Goal: Information Seeking & Learning: Check status

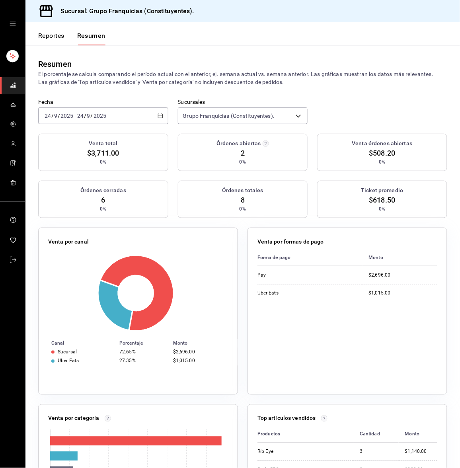
click at [121, 118] on div "[DATE] [DATE] - [DATE] [DATE]" at bounding box center [103, 115] width 130 height 17
click at [89, 131] on li "Hoy" at bounding box center [76, 140] width 74 height 18
click at [118, 80] on p "El porcentaje se calcula comparando el período actual con el anterior, ej. sema…" at bounding box center [242, 78] width 409 height 16
click at [127, 111] on div "[DATE] [DATE] - [DATE] [DATE]" at bounding box center [103, 115] width 130 height 17
click at [95, 136] on span "Hoy" at bounding box center [76, 140] width 62 height 8
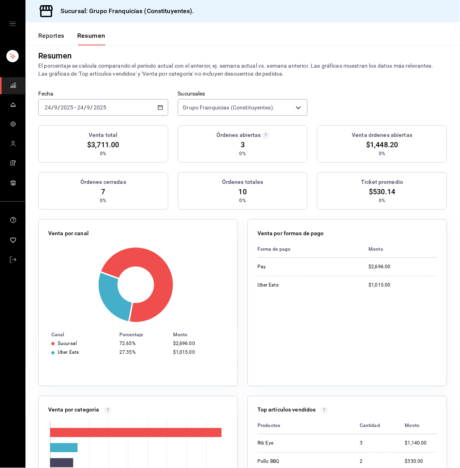
scroll to position [6, 0]
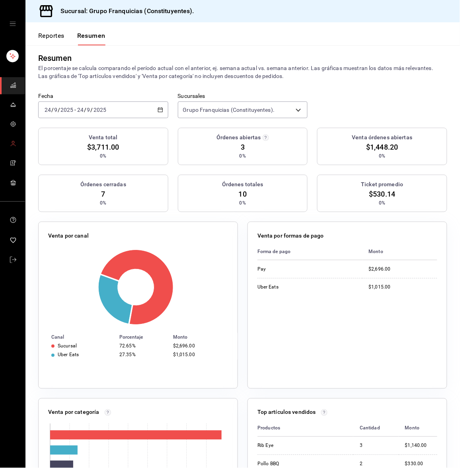
click at [16, 140] on icon "mailbox folders" at bounding box center [13, 143] width 6 height 6
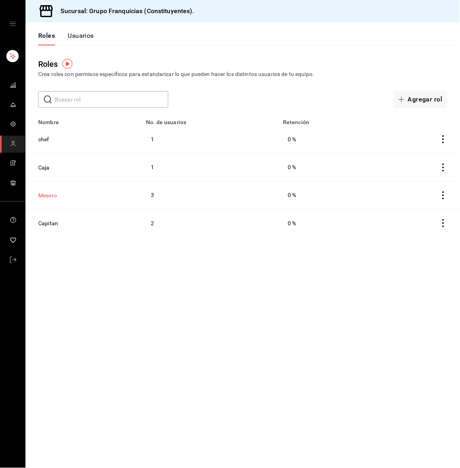
click at [45, 195] on button "Mesero" at bounding box center [47, 195] width 19 height 8
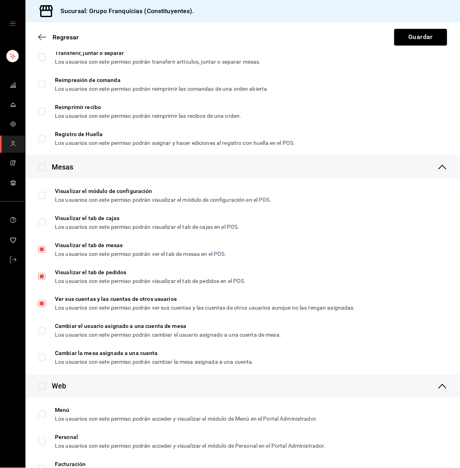
scroll to position [910, 0]
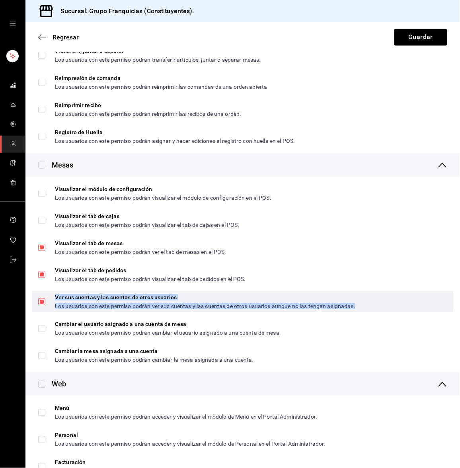
click at [96, 300] on div "Ver sus cuentas y las cuentas de otros usuarios" at bounding box center [205, 297] width 300 height 6
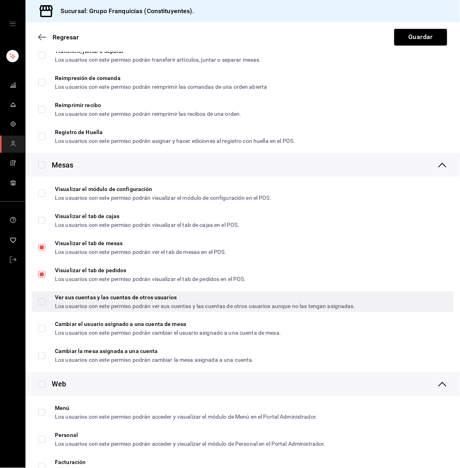
click at [35, 306] on div "Ver sus cuentas y las cuentas de otros usuarios Los usuarios con este permiso p…" at bounding box center [243, 301] width 422 height 21
click at [39, 305] on input "Ver sus cuentas y las cuentas de otros usuarios Los usuarios con este permiso p…" at bounding box center [41, 301] width 7 height 7
click at [42, 305] on input "Ver sus cuentas y las cuentas de otros usuarios Los usuarios con este permiso p…" at bounding box center [41, 301] width 7 height 7
checkbox input "true"
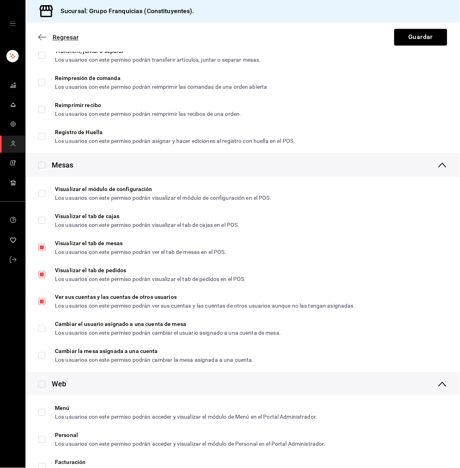
click at [40, 40] on icon "button" at bounding box center [42, 36] width 8 height 7
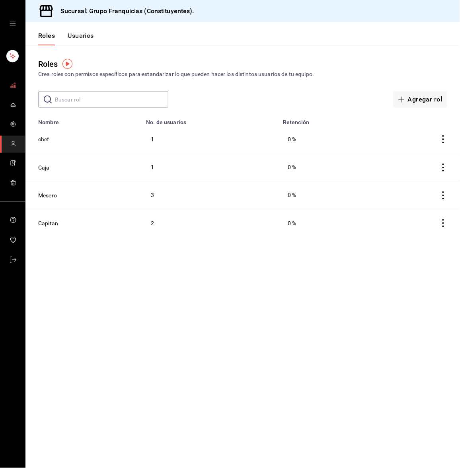
click at [5, 87] on link "mailbox folders" at bounding box center [12, 85] width 25 height 17
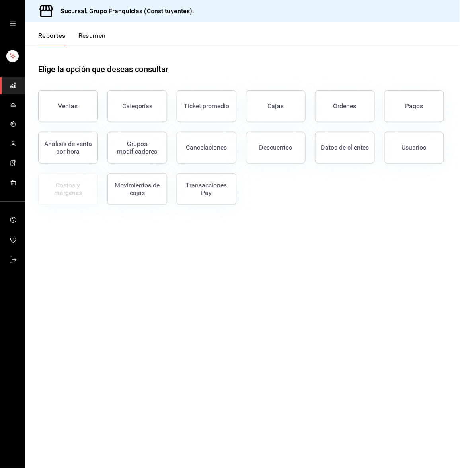
click at [89, 37] on button "Resumen" at bounding box center [91, 39] width 27 height 14
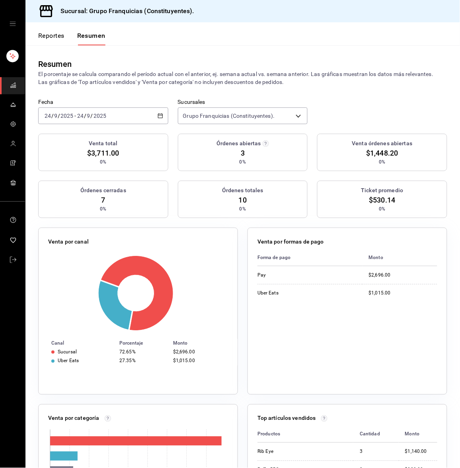
click at [119, 119] on div "[DATE] [DATE] - [DATE] [DATE]" at bounding box center [103, 115] width 130 height 17
click at [89, 134] on li "Hoy" at bounding box center [76, 140] width 74 height 18
click at [88, 117] on input "9" at bounding box center [89, 116] width 4 height 6
click at [81, 143] on span "Hoy" at bounding box center [76, 140] width 62 height 8
click at [107, 118] on div "[DATE] [DATE] - [DATE] [DATE]" at bounding box center [103, 115] width 130 height 17
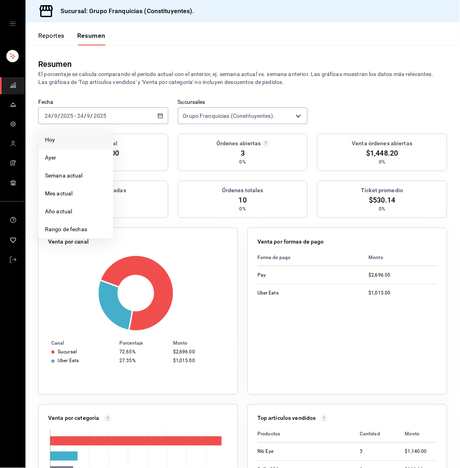
click at [90, 142] on span "Hoy" at bounding box center [76, 140] width 62 height 8
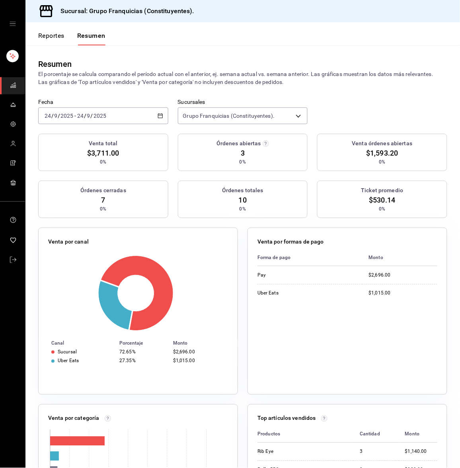
click at [171, 66] on div "Resumen" at bounding box center [242, 64] width 409 height 12
click at [140, 106] on div "Fecha [DATE] [DATE] - [DATE] [DATE]" at bounding box center [103, 111] width 130 height 25
click at [118, 114] on div "[DATE] [DATE] - [DATE] [DATE]" at bounding box center [103, 115] width 130 height 17
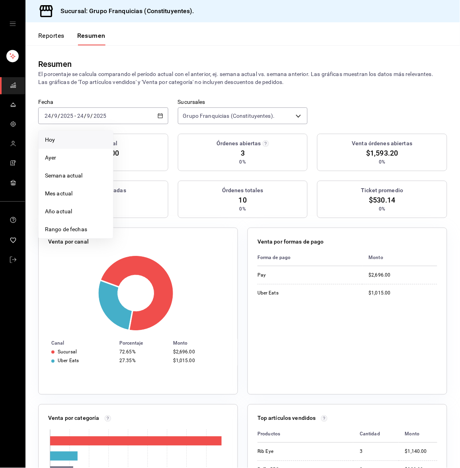
click at [75, 138] on span "Hoy" at bounding box center [76, 140] width 62 height 8
click at [114, 111] on div "[DATE] [DATE] - [DATE] [DATE]" at bounding box center [103, 115] width 130 height 17
click at [90, 136] on span "Hoy" at bounding box center [76, 140] width 62 height 8
click at [126, 112] on div "[DATE] [DATE] - [DATE] [DATE]" at bounding box center [103, 115] width 130 height 17
click at [94, 136] on span "Hoy" at bounding box center [76, 140] width 62 height 8
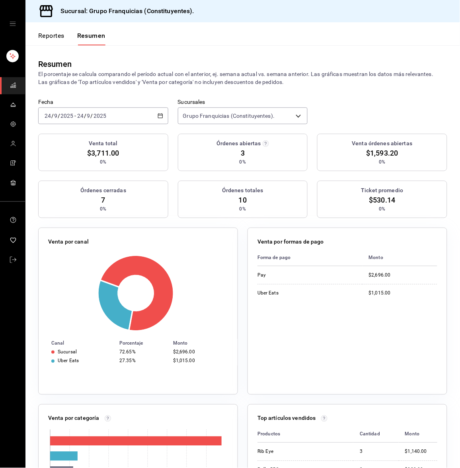
click at [116, 116] on div "[DATE] [DATE] - [DATE] [DATE]" at bounding box center [103, 115] width 130 height 17
click at [98, 136] on span "Hoy" at bounding box center [76, 140] width 62 height 8
click at [137, 120] on div "[DATE] [DATE] - [DATE] [DATE]" at bounding box center [103, 115] width 130 height 17
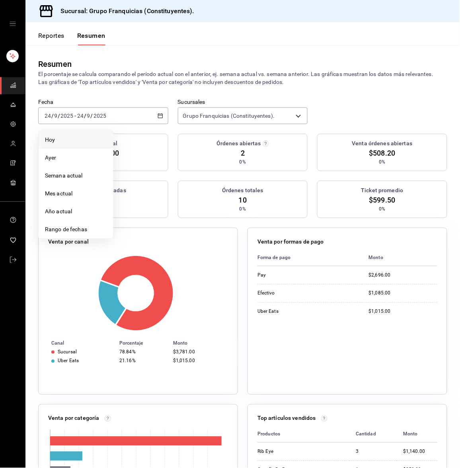
click at [97, 134] on li "Hoy" at bounding box center [76, 140] width 74 height 18
click at [120, 115] on div "[DATE] [DATE] - [DATE] [DATE]" at bounding box center [103, 115] width 130 height 17
click at [87, 134] on li "Hoy" at bounding box center [76, 140] width 74 height 18
click at [84, 118] on span "/" at bounding box center [85, 116] width 2 height 6
click at [77, 137] on span "Hoy" at bounding box center [76, 140] width 62 height 8
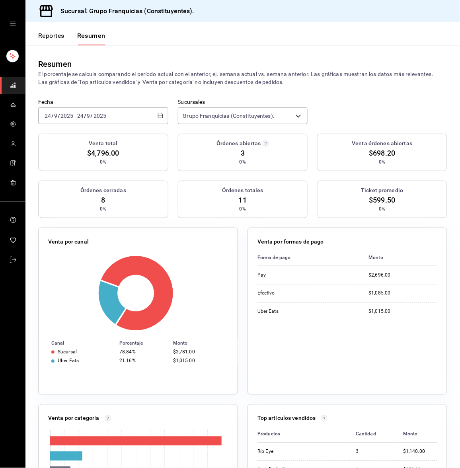
click at [122, 114] on div "[DATE] [DATE] - [DATE] [DATE]" at bounding box center [103, 115] width 130 height 17
click at [101, 136] on span "Hoy" at bounding box center [76, 140] width 62 height 8
click at [166, 79] on p "El porcentaje se calcula comparando el período actual con el anterior, ej. sema…" at bounding box center [242, 78] width 409 height 16
click at [66, 114] on input "2025" at bounding box center [67, 116] width 14 height 6
click at [58, 136] on span "Hoy" at bounding box center [76, 140] width 62 height 8
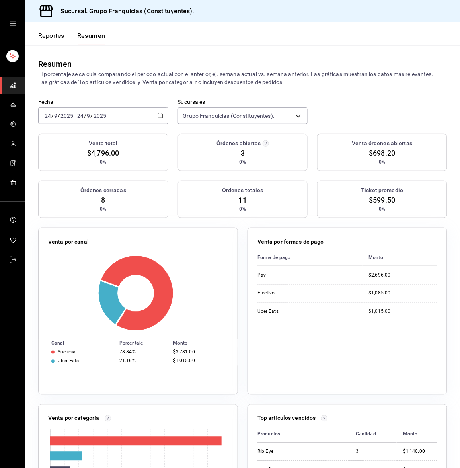
click at [101, 117] on input "2025" at bounding box center [100, 116] width 14 height 6
click at [78, 138] on span "Hoy" at bounding box center [76, 140] width 62 height 8
click at [103, 109] on div "[DATE] [DATE] - [DATE] [DATE]" at bounding box center [103, 115] width 130 height 17
click at [92, 140] on span "Hoy" at bounding box center [76, 140] width 62 height 8
click at [100, 115] on input "2025" at bounding box center [100, 116] width 14 height 6
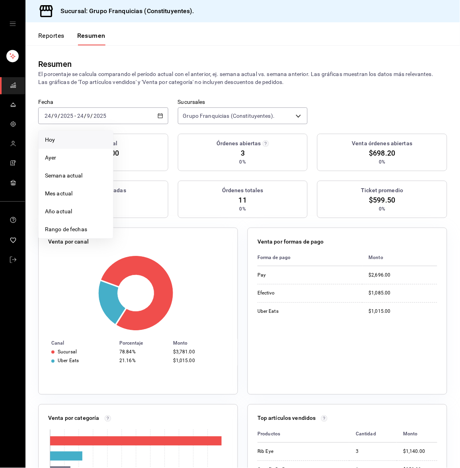
click at [90, 138] on span "Hoy" at bounding box center [76, 140] width 62 height 8
click at [114, 115] on div "[DATE] [DATE] - [DATE] [DATE]" at bounding box center [103, 115] width 130 height 17
click at [89, 136] on span "Hoy" at bounding box center [76, 140] width 62 height 8
click at [122, 100] on label "Fecha" at bounding box center [103, 102] width 130 height 6
click at [119, 115] on div "[DATE] [DATE] - [DATE] [DATE]" at bounding box center [103, 115] width 130 height 17
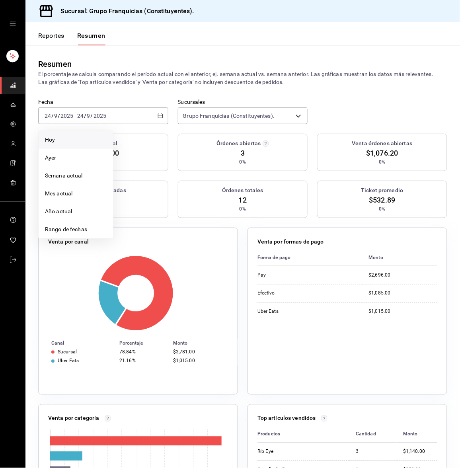
click at [83, 140] on span "Hoy" at bounding box center [76, 140] width 62 height 8
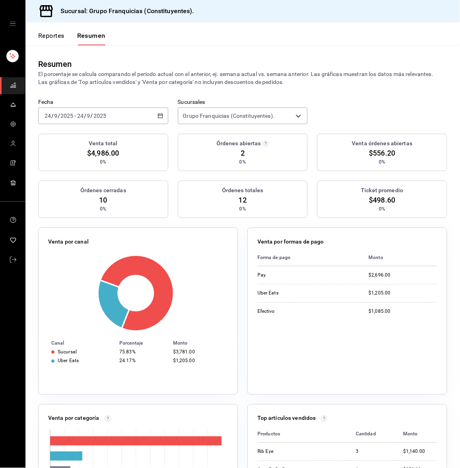
click at [119, 115] on div "[DATE] [DATE] - [DATE] [DATE]" at bounding box center [103, 115] width 130 height 17
click at [77, 145] on li "Hoy" at bounding box center [76, 140] width 74 height 18
click at [129, 109] on div "[DATE] [DATE] - [DATE] [DATE]" at bounding box center [103, 115] width 130 height 17
click at [97, 132] on li "Hoy" at bounding box center [76, 140] width 74 height 18
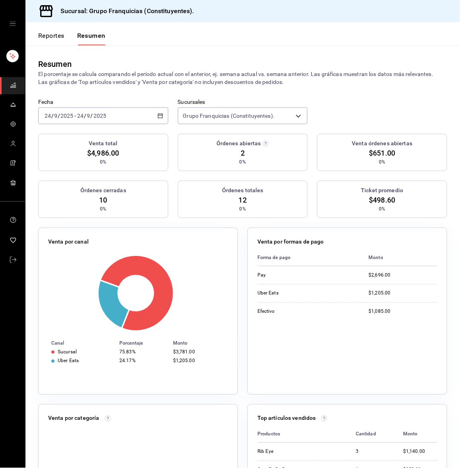
click at [124, 93] on div "Resumen El porcentaje se calcula comparando el período actual con el anterior, …" at bounding box center [242, 71] width 434 height 53
click at [127, 121] on div "[DATE] [DATE] - [DATE] [DATE]" at bounding box center [103, 115] width 130 height 17
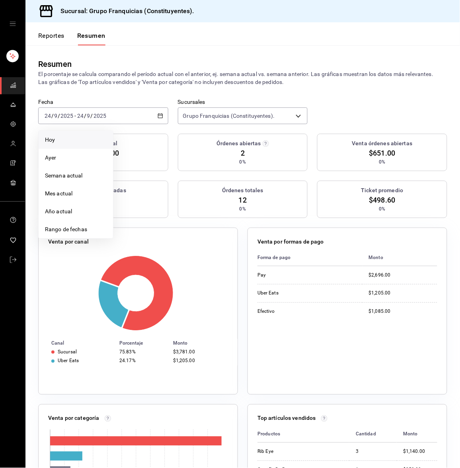
click at [104, 138] on span "Hoy" at bounding box center [76, 140] width 62 height 8
click at [119, 70] on p "El porcentaje se calcula comparando el período actual con el anterior, ej. sema…" at bounding box center [242, 78] width 409 height 16
click at [133, 124] on div "[DATE] [DATE] - [DATE] [DATE]" at bounding box center [103, 115] width 130 height 17
click at [79, 138] on span "Hoy" at bounding box center [76, 140] width 62 height 8
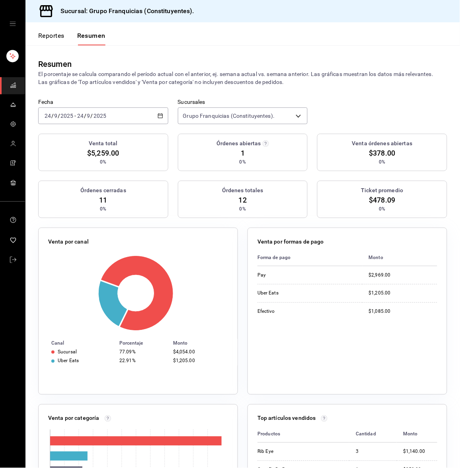
click at [51, 36] on button "Reportes" at bounding box center [51, 39] width 26 height 14
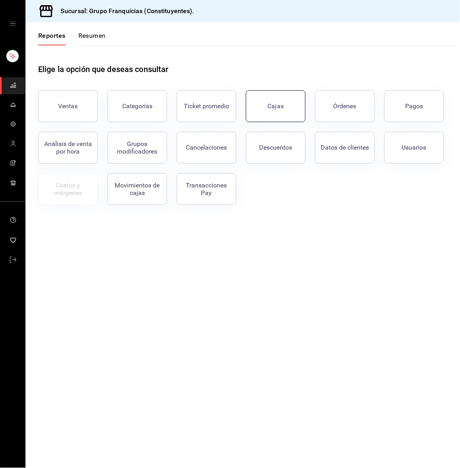
click at [283, 111] on link "Cajas" at bounding box center [276, 106] width 60 height 32
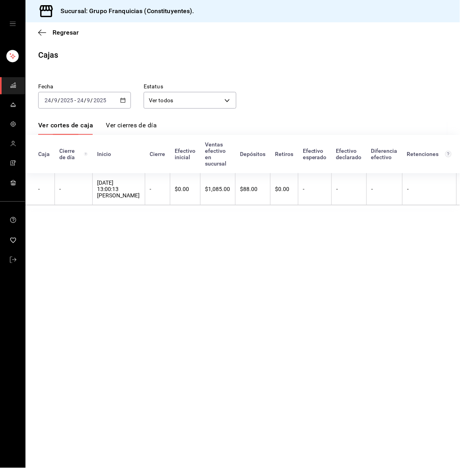
click at [88, 93] on div "[DATE] [DATE] - [DATE] [DATE]" at bounding box center [84, 100] width 93 height 17
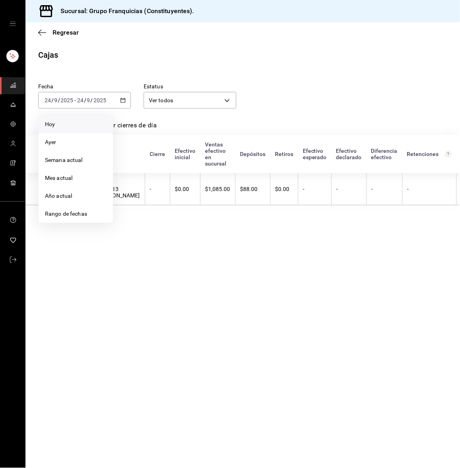
click at [60, 123] on span "Hoy" at bounding box center [76, 124] width 62 height 8
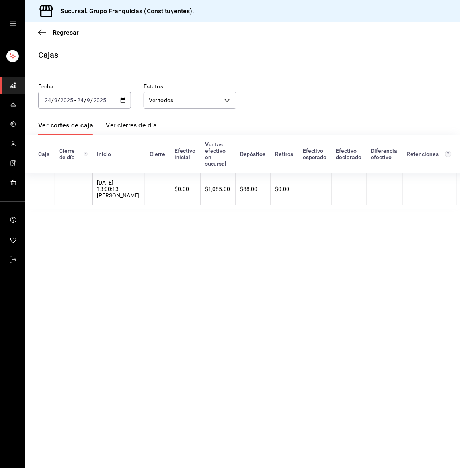
click at [10, 88] on span "mailbox folders" at bounding box center [13, 85] width 6 height 11
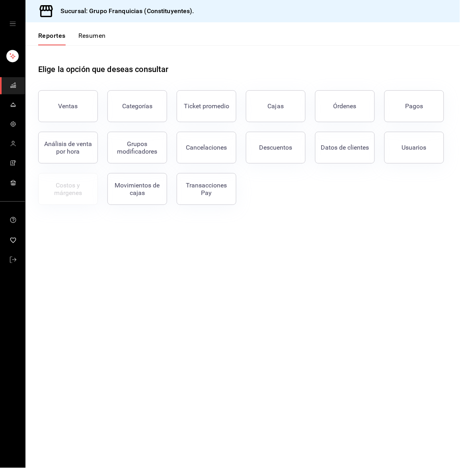
click at [87, 41] on button "Resumen" at bounding box center [91, 39] width 27 height 14
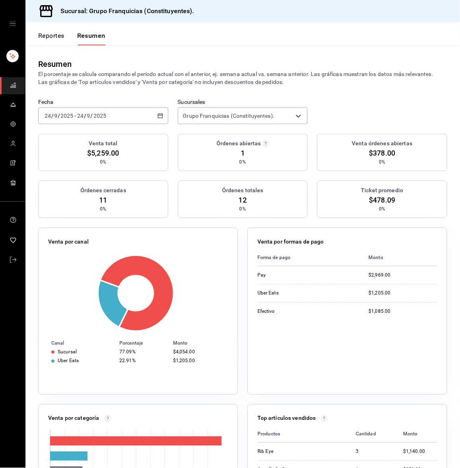
click at [202, 60] on div "Resumen" at bounding box center [242, 64] width 409 height 12
click at [130, 108] on div "[DATE] [DATE] - [DATE] [DATE]" at bounding box center [103, 115] width 130 height 17
click at [92, 136] on span "Hoy" at bounding box center [76, 140] width 62 height 8
click at [81, 109] on div "[DATE] [DATE] - [DATE] [DATE]" at bounding box center [103, 115] width 130 height 17
click at [57, 138] on span "Hoy" at bounding box center [76, 140] width 62 height 8
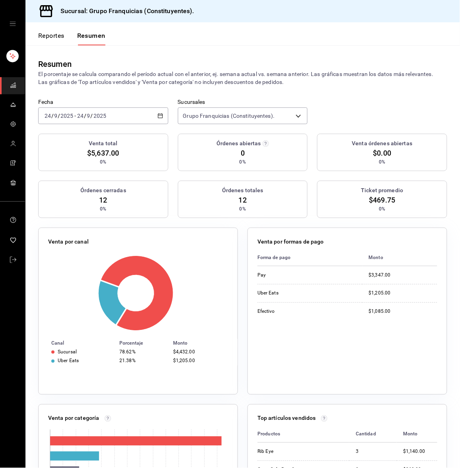
click at [107, 114] on div "[DATE] [DATE] - [DATE] [DATE]" at bounding box center [103, 115] width 130 height 17
click at [94, 136] on span "Hoy" at bounding box center [76, 140] width 62 height 8
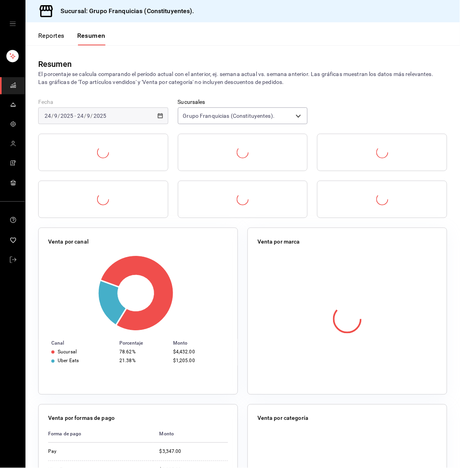
click at [147, 40] on header "Reportes Resumen" at bounding box center [242, 33] width 434 height 23
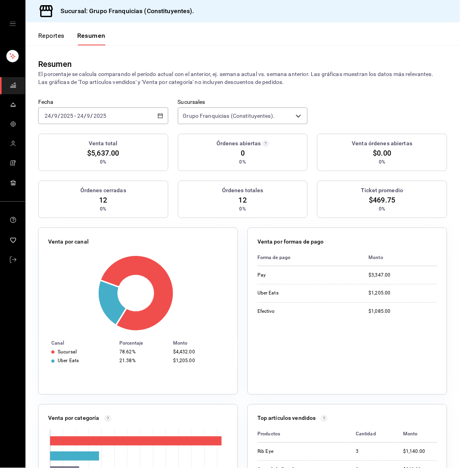
click at [109, 112] on div "[DATE] [DATE] - [DATE] [DATE]" at bounding box center [103, 115] width 130 height 17
click at [77, 140] on span "Hoy" at bounding box center [76, 140] width 62 height 8
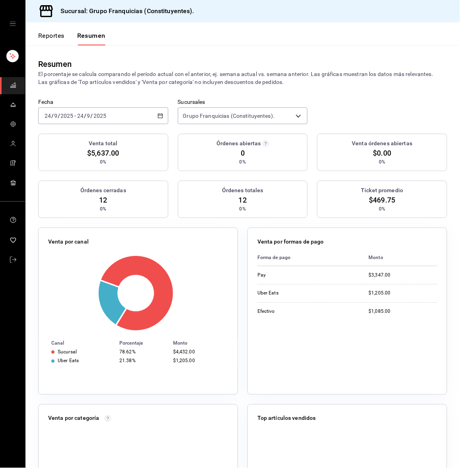
click at [104, 90] on div "Resumen El porcentaje se calcula comparando el período actual con el anterior, …" at bounding box center [242, 71] width 434 height 53
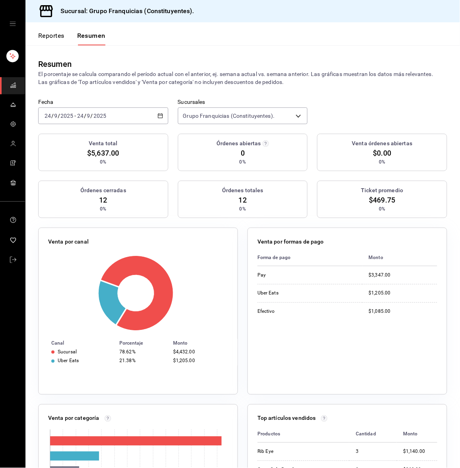
click at [103, 116] on input "2025" at bounding box center [100, 116] width 14 height 6
click at [82, 137] on span "Hoy" at bounding box center [76, 140] width 62 height 8
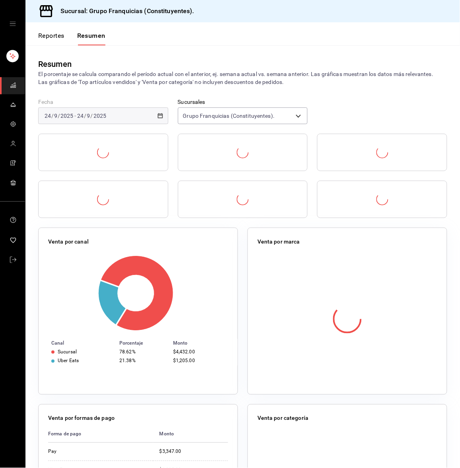
click at [132, 72] on p "El porcentaje se calcula comparando el período actual con el anterior, ej. sema…" at bounding box center [242, 78] width 409 height 16
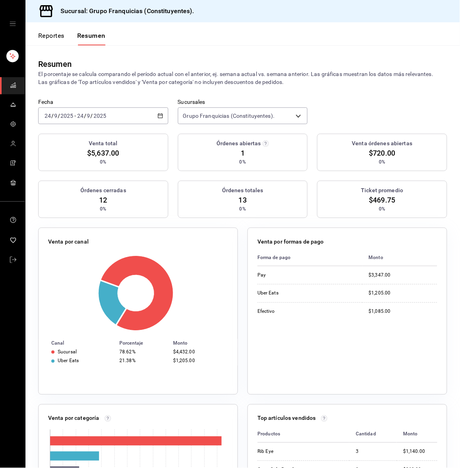
click at [88, 110] on div "[DATE] [DATE] - [DATE] [DATE]" at bounding box center [103, 115] width 130 height 17
click at [80, 134] on li "Hoy" at bounding box center [76, 140] width 74 height 18
click at [94, 118] on input "2025" at bounding box center [100, 116] width 14 height 6
click at [77, 142] on span "Hoy" at bounding box center [76, 140] width 62 height 8
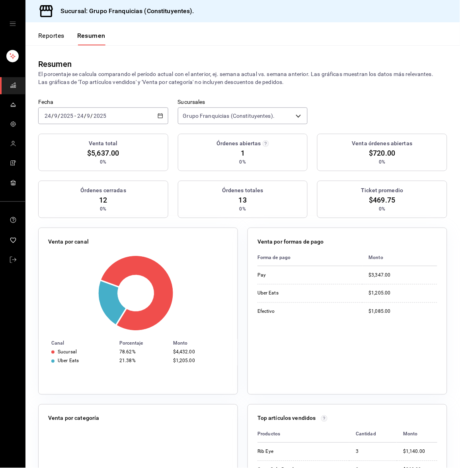
click at [99, 88] on div "Resumen El porcentaje se calcula comparando el período actual con el anterior, …" at bounding box center [242, 71] width 434 height 53
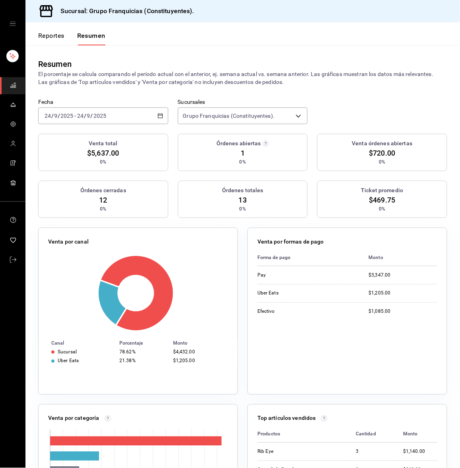
click at [167, 74] on p "El porcentaje se calcula comparando el período actual con el anterior, ej. sema…" at bounding box center [242, 78] width 409 height 16
click at [128, 113] on div "[DATE] [DATE] - [DATE] [DATE]" at bounding box center [103, 115] width 130 height 17
click at [84, 138] on span "Hoy" at bounding box center [76, 140] width 62 height 8
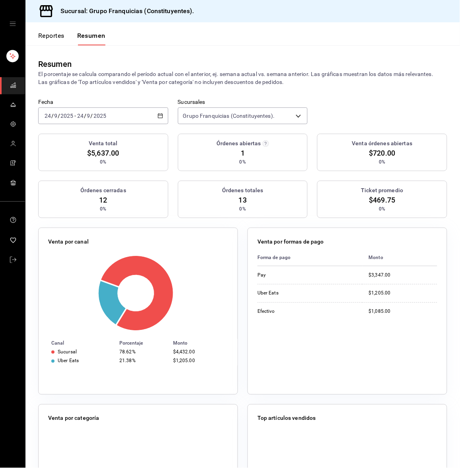
click at [157, 70] on p "El porcentaje se calcula comparando el período actual con el anterior, ej. sema…" at bounding box center [242, 78] width 409 height 16
